Goal: Task Accomplishment & Management: Complete application form

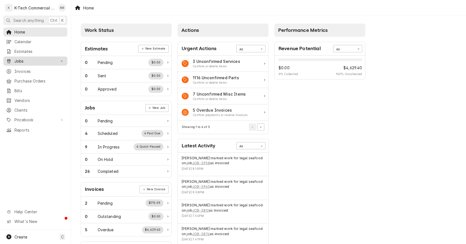
click at [41, 60] on span "Jobs" at bounding box center [35, 61] width 42 height 6
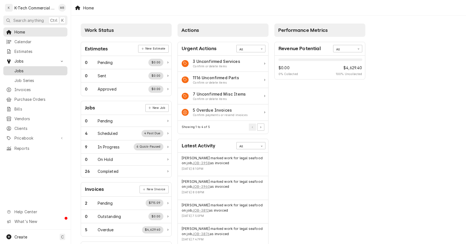
click at [50, 68] on span "Jobs" at bounding box center [39, 71] width 50 height 6
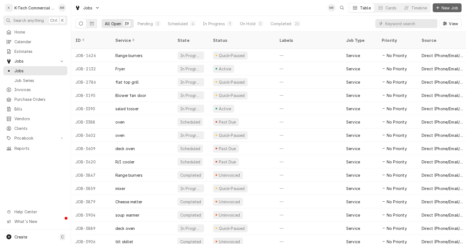
click at [449, 8] on span "New Job" at bounding box center [450, 8] width 19 height 6
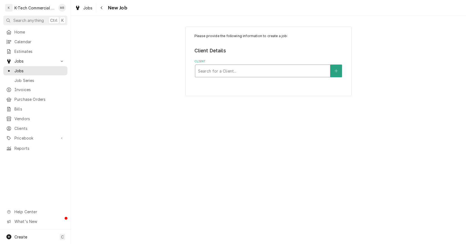
click at [310, 70] on div "Client" at bounding box center [262, 71] width 129 height 10
type input "Ostra"
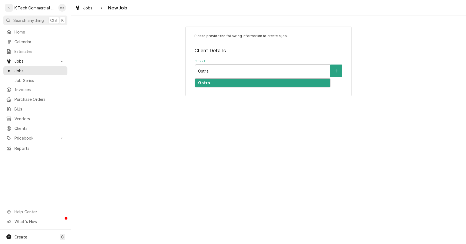
click at [217, 85] on div "Ostra" at bounding box center [262, 83] width 135 height 9
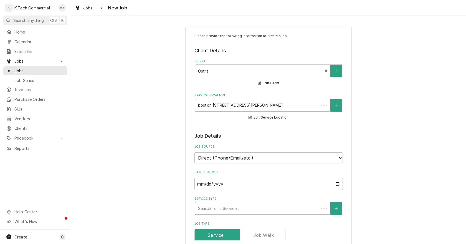
type textarea "x"
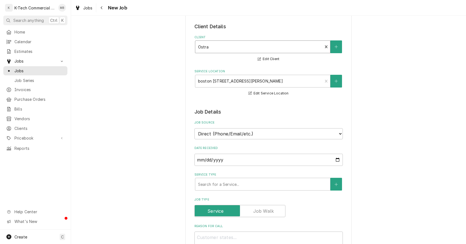
scroll to position [55, 0]
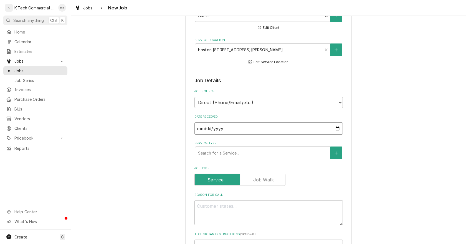
click at [335, 126] on input "2025-08-19" at bounding box center [268, 129] width 148 height 12
type input "2025-08-08"
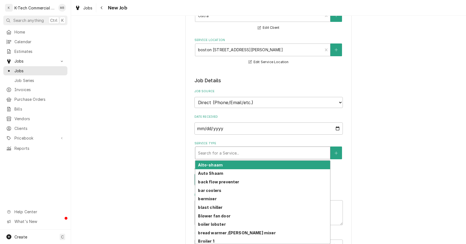
click at [254, 158] on div "Service Type" at bounding box center [262, 153] width 129 height 10
type textarea "x"
type input "c"
type textarea "x"
type input "co"
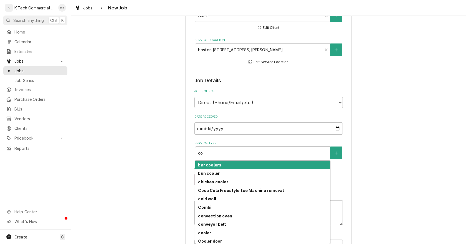
type textarea "x"
type input "con"
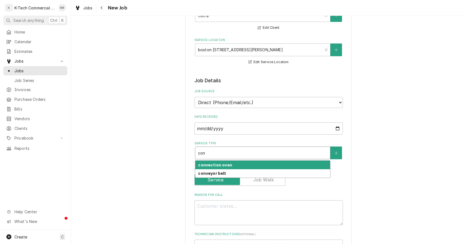
click at [232, 166] on div "convection oven" at bounding box center [262, 165] width 135 height 9
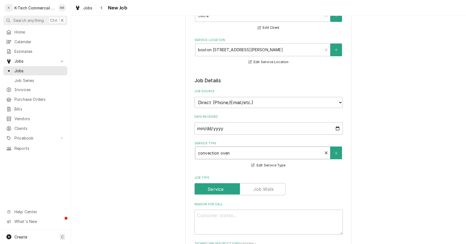
scroll to position [139, 0]
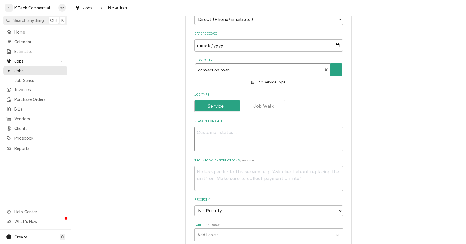
click at [258, 140] on textarea "Reason For Call" at bounding box center [268, 139] width 148 height 25
type textarea "x"
type textarea "T"
type textarea "x"
type textarea "To"
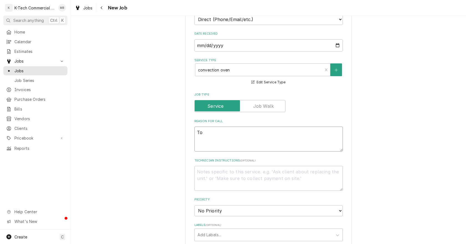
type textarea "x"
type textarea "Top"
type textarea "x"
type textarea "Top"
type textarea "x"
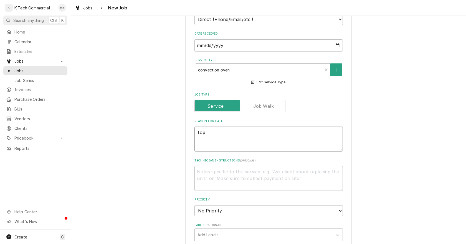
type textarea "Top p"
type textarea "x"
type textarea "Top"
type textarea "x"
type textarea "Top v"
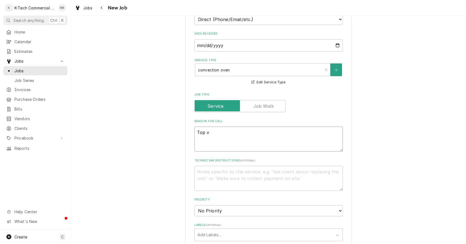
type textarea "x"
type textarea "Top"
type textarea "x"
type textarea "Top o"
type textarea "x"
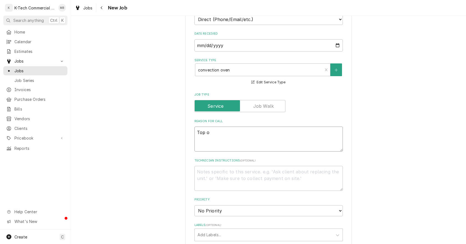
type textarea "Top ov"
type textarea "x"
type textarea "Top ove"
type textarea "x"
type textarea "Top oven"
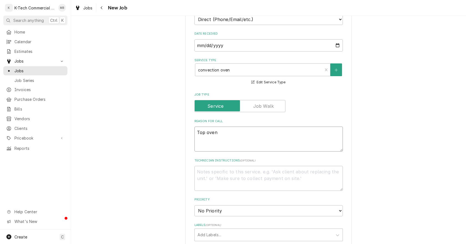
type textarea "x"
type textarea "Top oven"
type textarea "x"
type textarea "Top oven f"
type textarea "x"
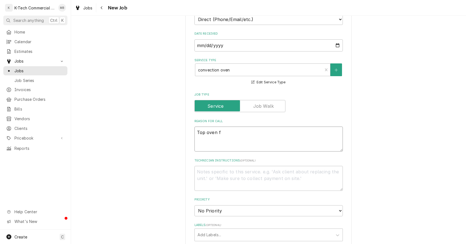
type textarea "Top oven fo"
type textarea "x"
type textarea "Top oven for"
type textarea "x"
type textarea "Top oven for"
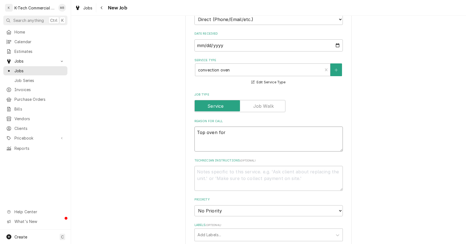
type textarea "x"
type textarea "Top oven for b"
type textarea "x"
type textarea "Top oven for br"
type textarea "x"
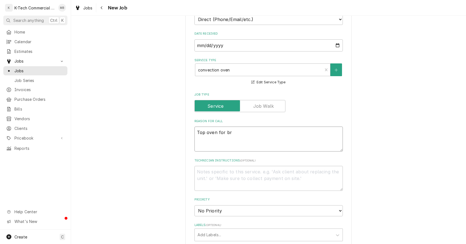
type textarea "Top oven for bre"
type textarea "x"
type textarea "Top oven for brea"
type textarea "x"
type textarea "Top oven for bread"
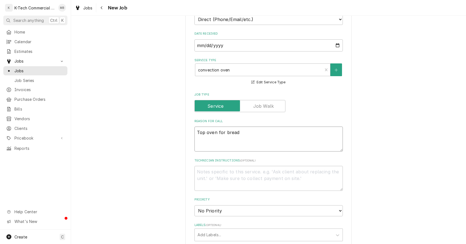
type textarea "x"
type textarea "Top oven for bread"
type textarea "x"
type textarea "Top oven for bread n"
type textarea "x"
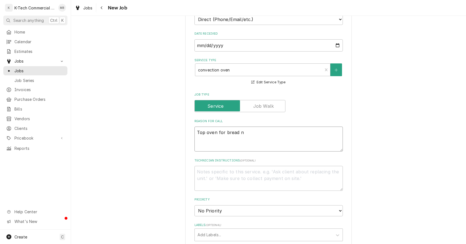
type textarea "Top oven for bread no"
type textarea "x"
type textarea "Top oven for bread not"
type textarea "x"
type textarea "Top oven for bread not"
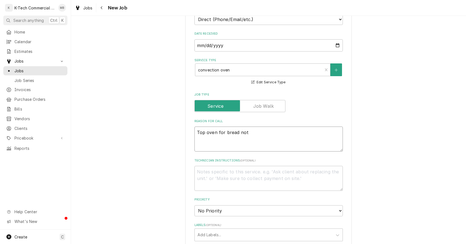
type textarea "x"
type textarea "Top oven for bread not h"
type textarea "x"
type textarea "Top oven for bread not ho"
type textarea "x"
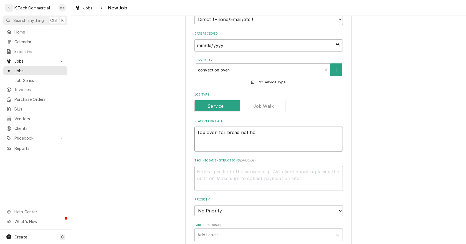
type textarea "Top oven for bread not hot"
type textarea "x"
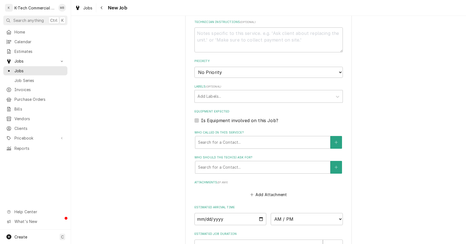
scroll to position [358, 0]
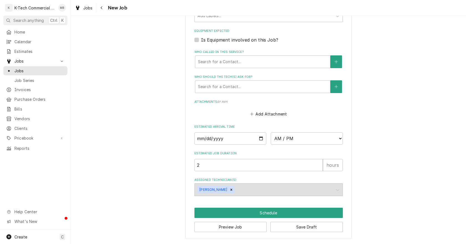
type textarea "Top oven for bread not hot"
click at [260, 140] on input "Date" at bounding box center [230, 139] width 72 height 12
type textarea "x"
type input "2025-08-08"
type textarea "x"
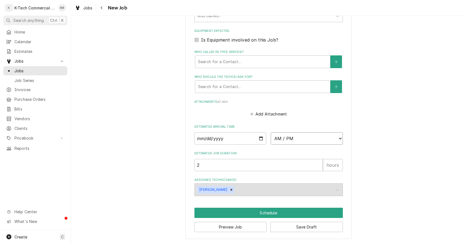
click at [290, 136] on select "AM / PM 6:00 AM 6:15 AM 6:30 AM 6:45 AM 7:00 AM 7:15 AM 7:30 AM 7:45 AM 8:00 AM…" at bounding box center [307, 139] width 72 height 12
select select "10:00:00"
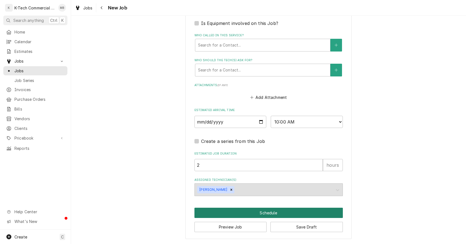
click at [274, 210] on button "Schedule" at bounding box center [268, 213] width 148 height 10
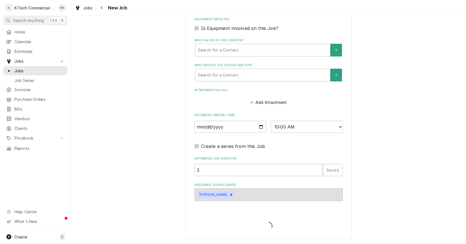
scroll to position [370, 0]
type textarea "x"
